Goal: Book appointment/travel/reservation

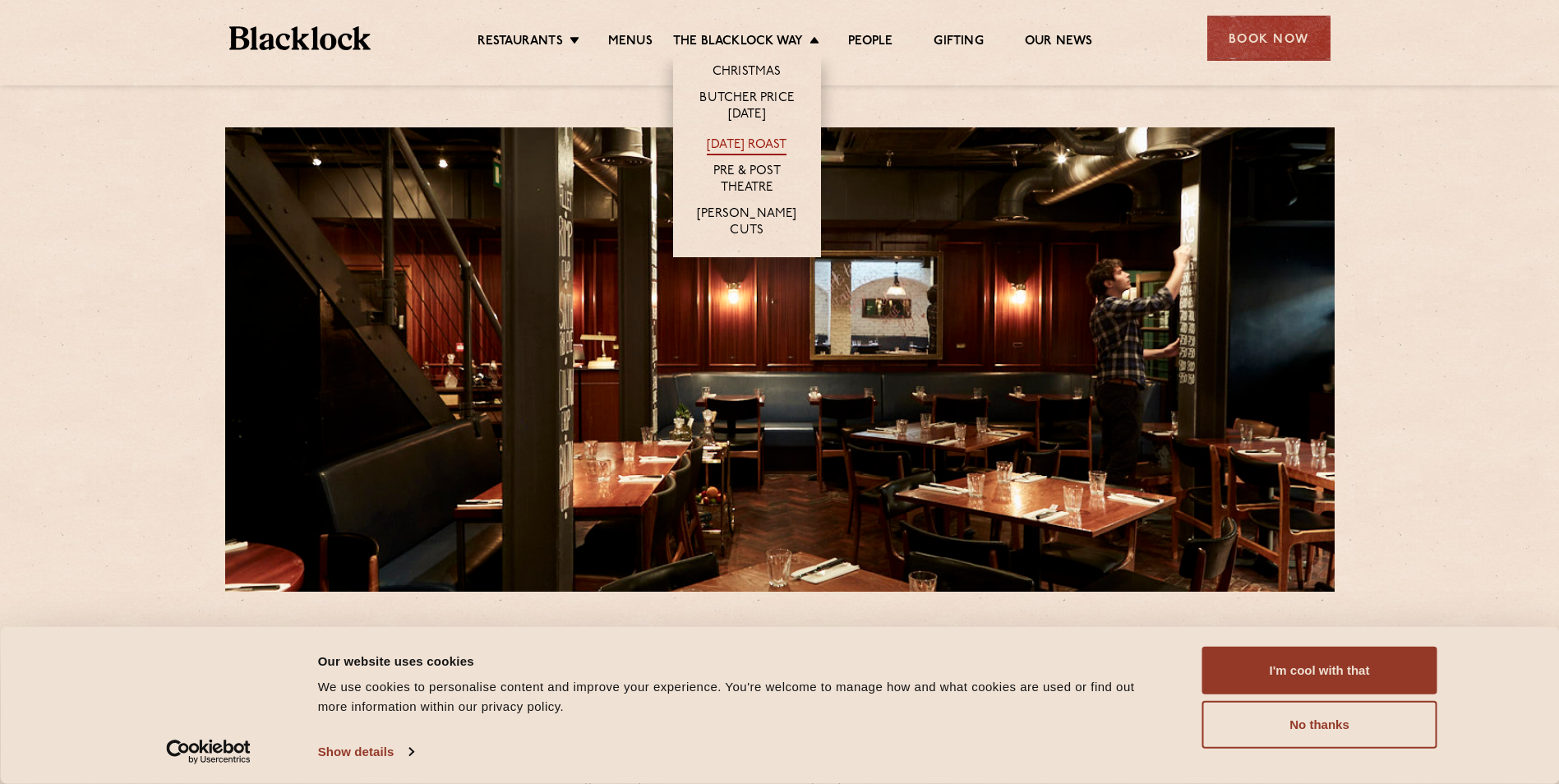
click at [719, 147] on link "[DATE] Roast" at bounding box center [746, 145] width 79 height 18
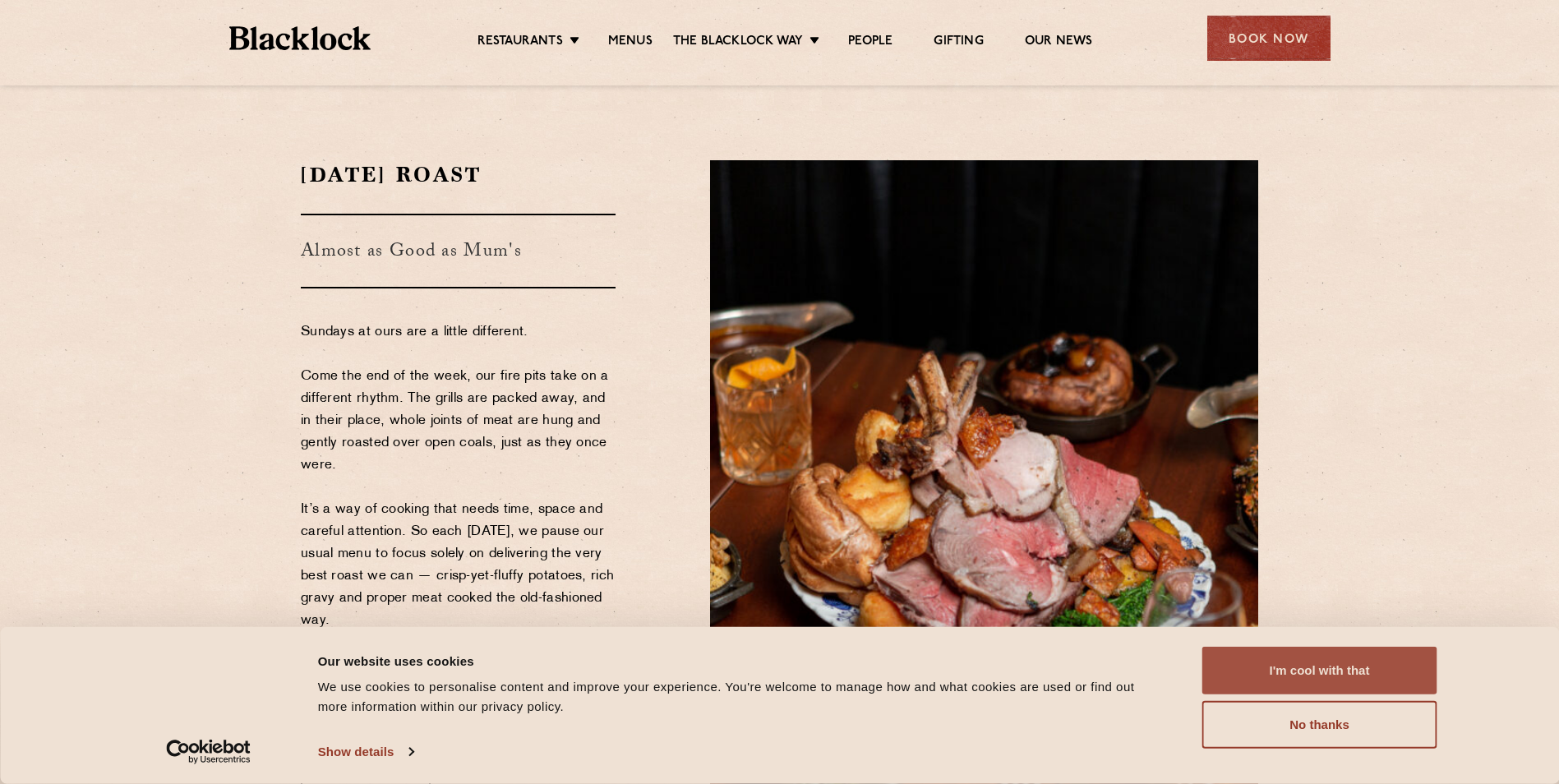
click at [1228, 659] on button "I'm cool with that" at bounding box center [1320, 671] width 235 height 47
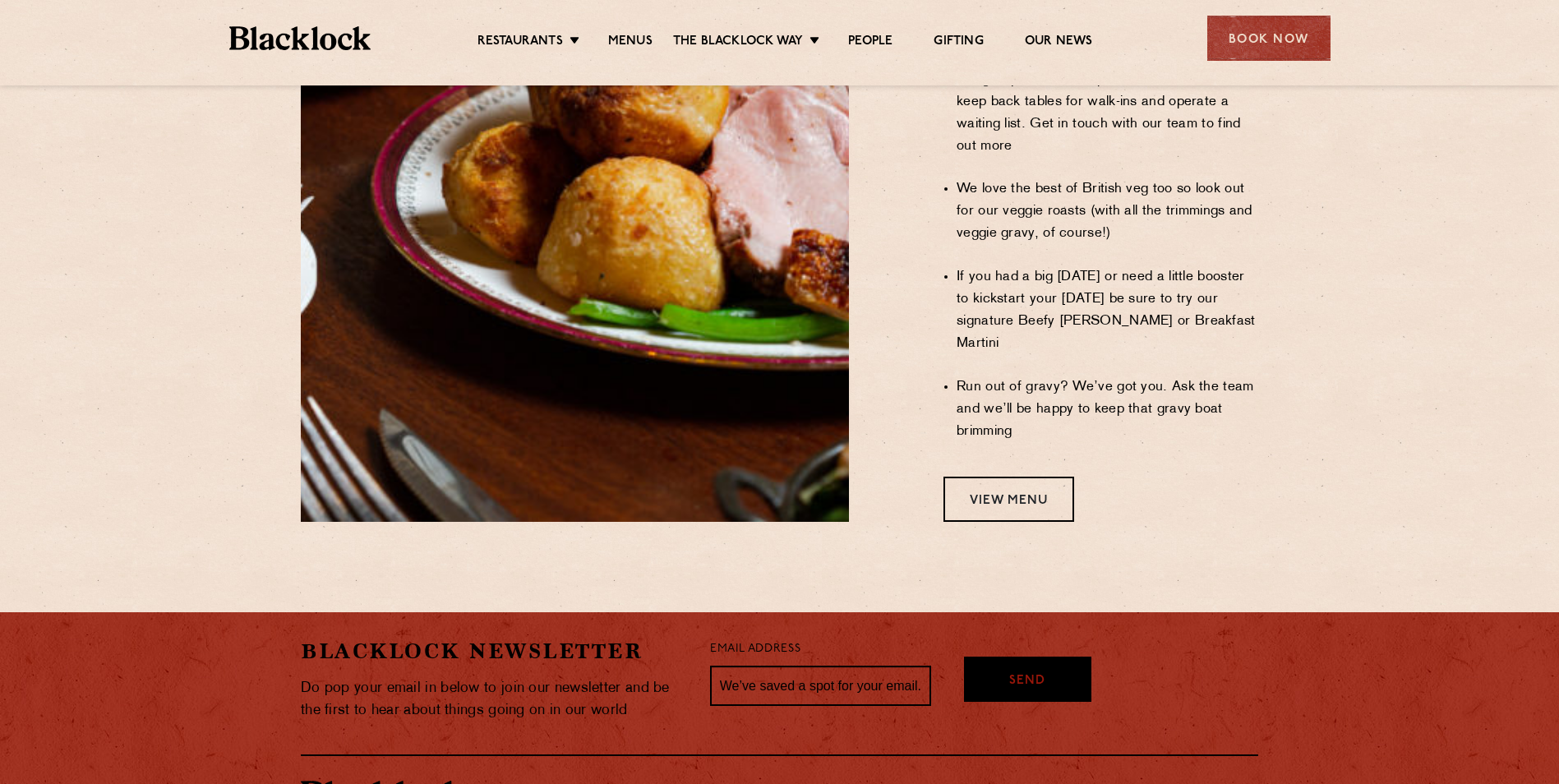
scroll to position [1397, 0]
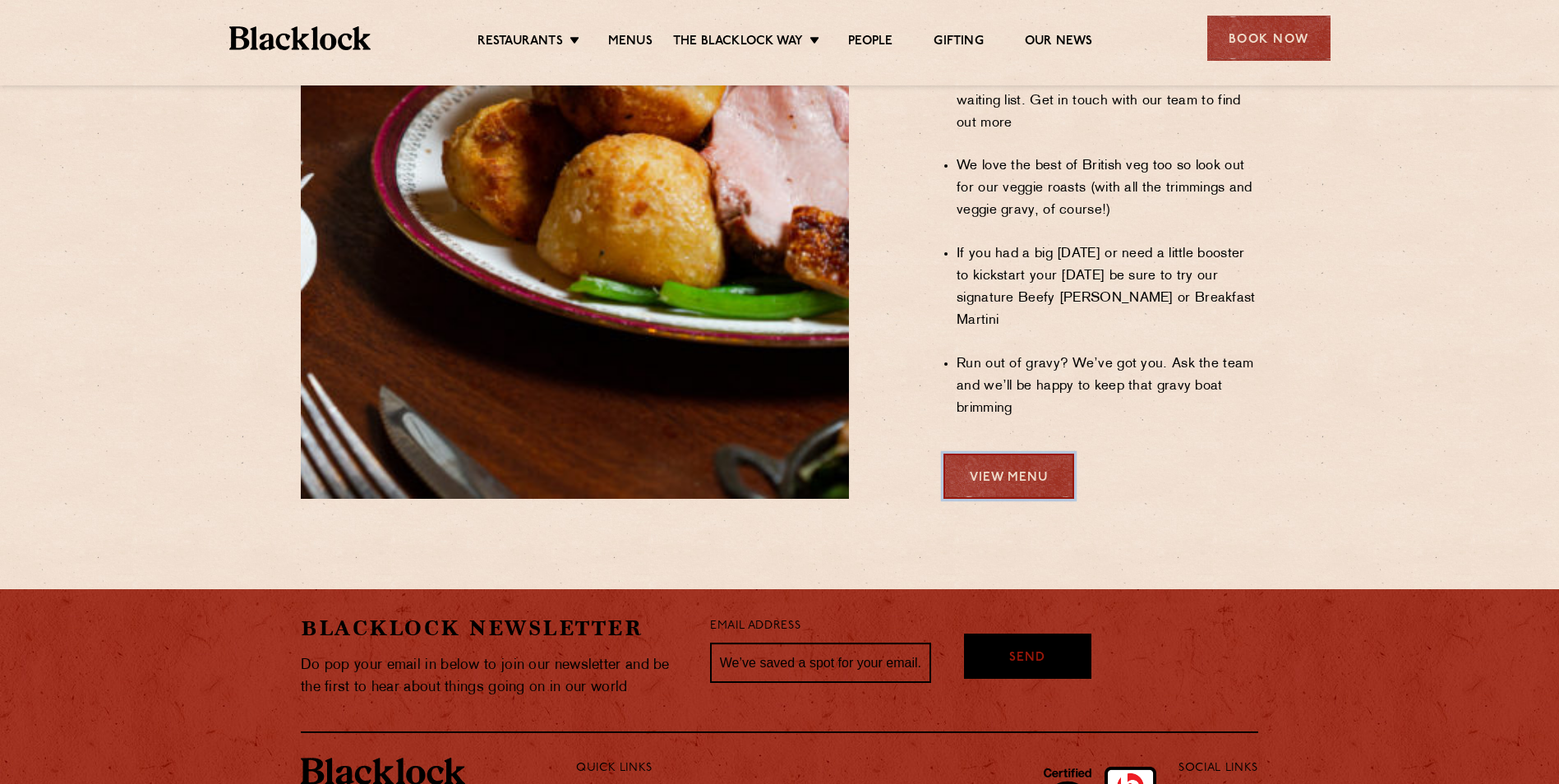
click at [964, 453] on link "View Menu" at bounding box center [1009, 476] width 130 height 45
